Goal: Navigation & Orientation: Find specific page/section

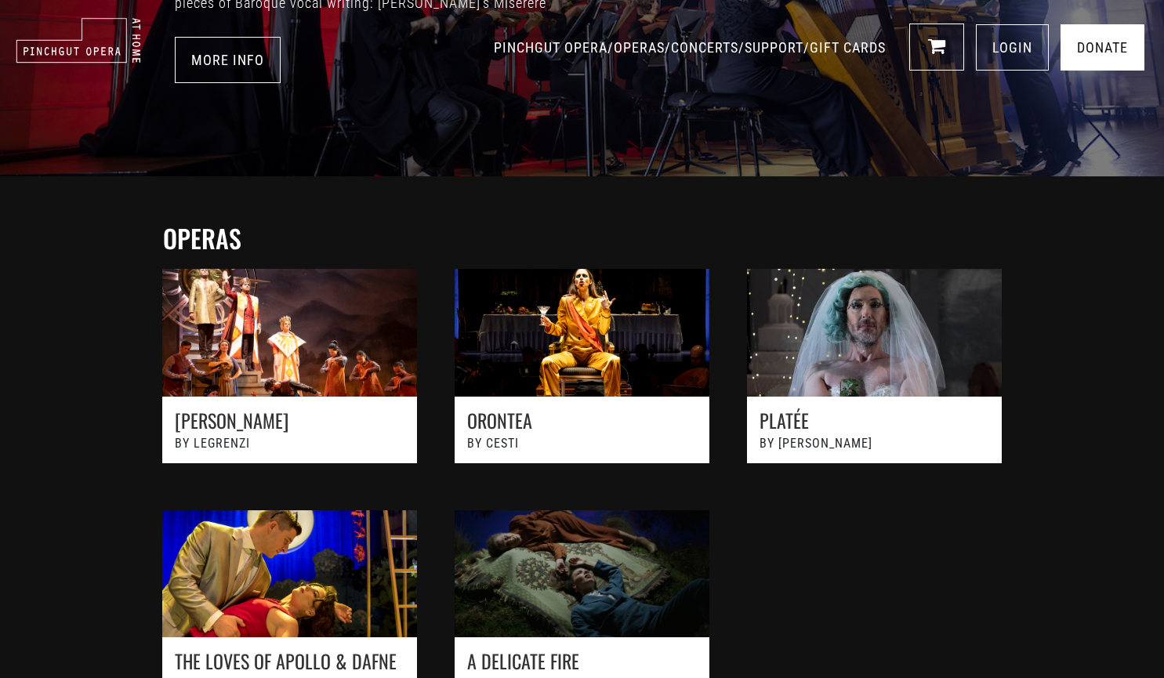
scroll to position [329, 0]
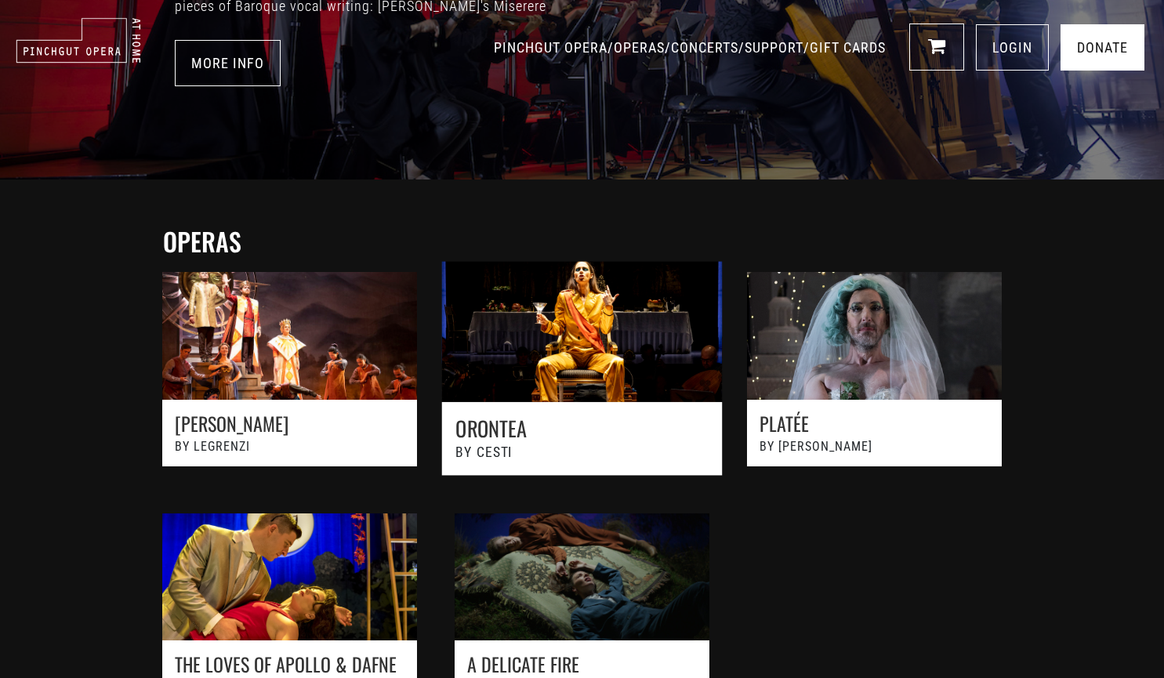
click at [504, 418] on link at bounding box center [581, 377] width 321 height 265
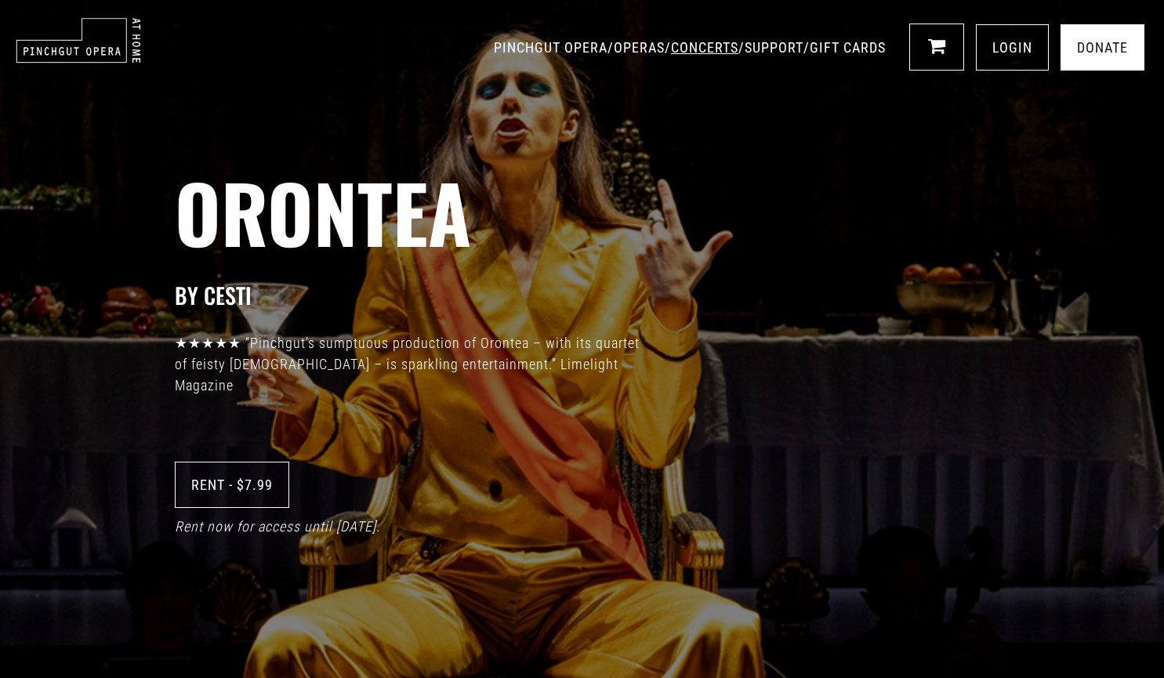
click at [671, 48] on link "CONCERTS" at bounding box center [704, 47] width 67 height 16
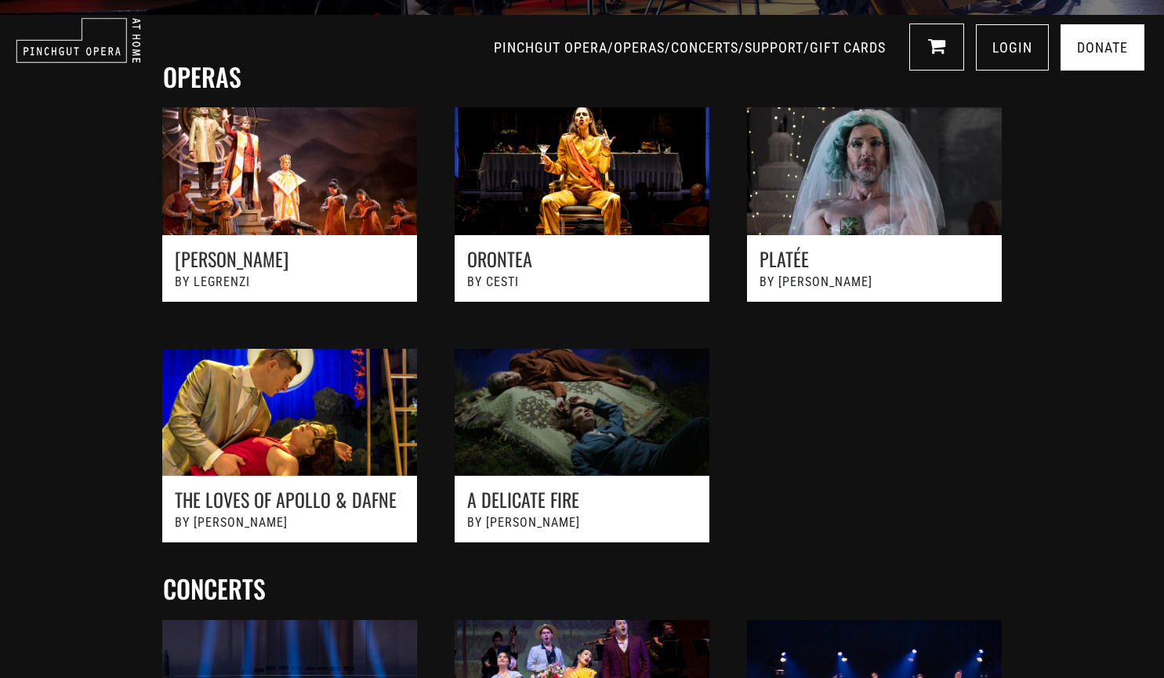
scroll to position [439, 0]
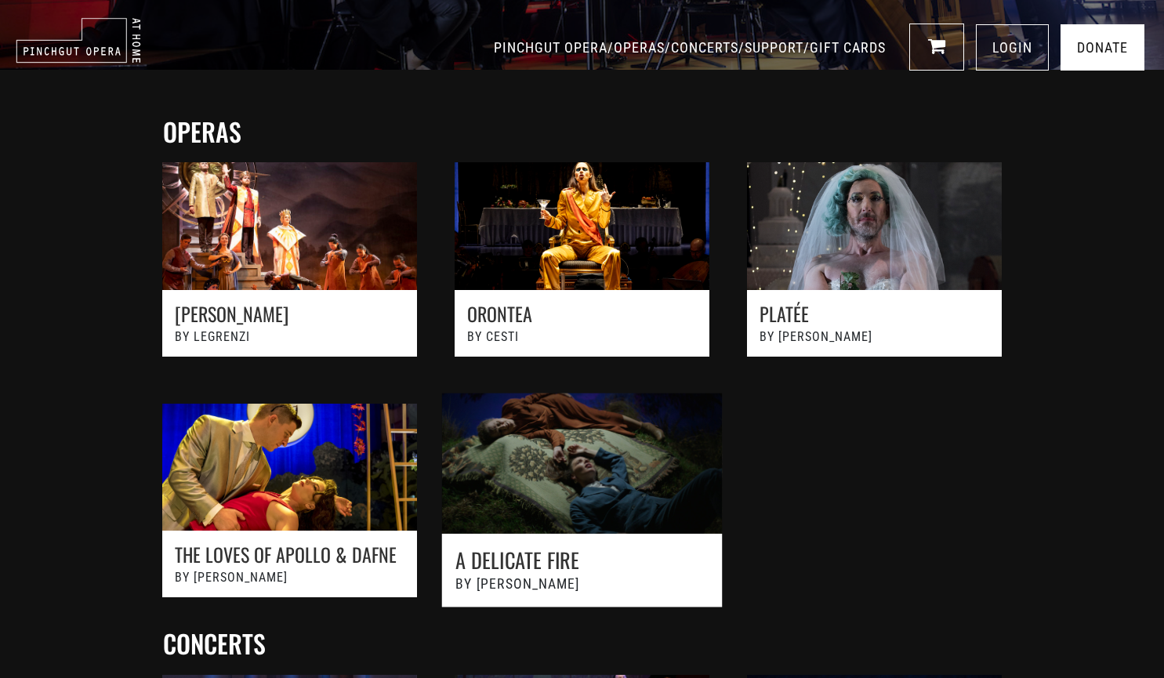
click at [549, 483] on link at bounding box center [581, 507] width 321 height 265
